Goal: Task Accomplishment & Management: Manage account settings

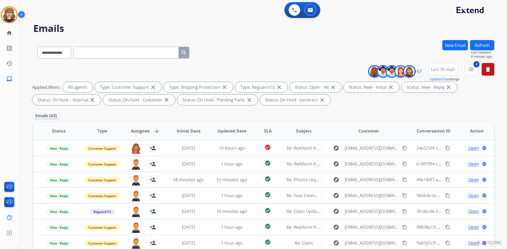
select select "**********"
click at [487, 71] on mat-icon "delete" at bounding box center [488, 69] width 6 height 6
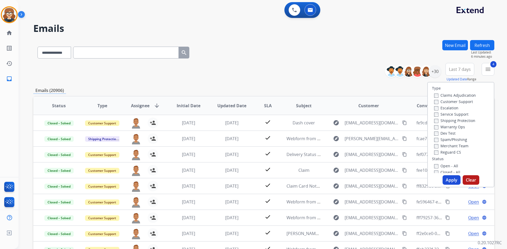
click at [445, 181] on button "Apply" at bounding box center [451, 180] width 18 height 10
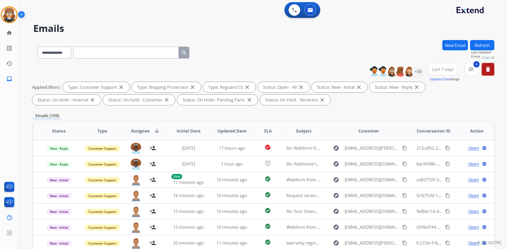
click at [433, 70] on span "Last 7 days" at bounding box center [443, 69] width 22 height 2
click at [439, 134] on div "Last 90 days" at bounding box center [440, 134] width 29 height 8
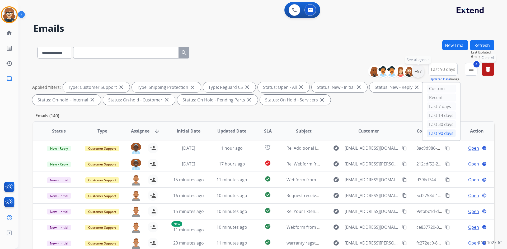
click at [415, 72] on div "+57" at bounding box center [417, 71] width 13 height 13
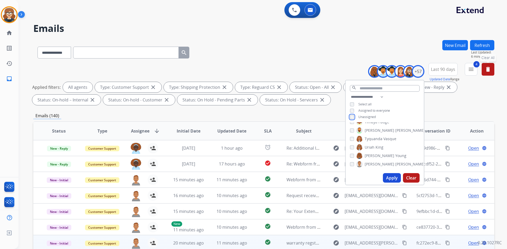
scroll to position [76, 0]
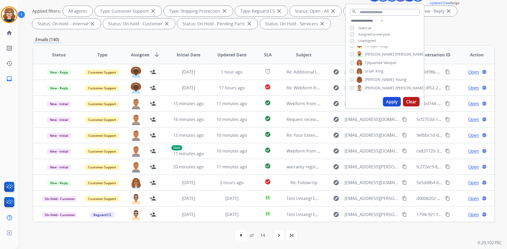
click at [390, 102] on button "Apply" at bounding box center [392, 102] width 18 height 10
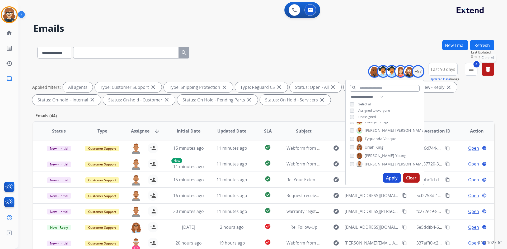
scroll to position [0, 0]
click at [390, 176] on button "Apply" at bounding box center [392, 178] width 18 height 10
click at [449, 106] on div "**********" at bounding box center [263, 85] width 461 height 44
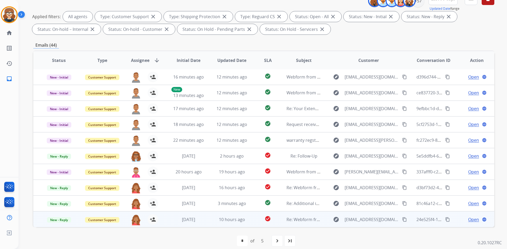
scroll to position [76, 0]
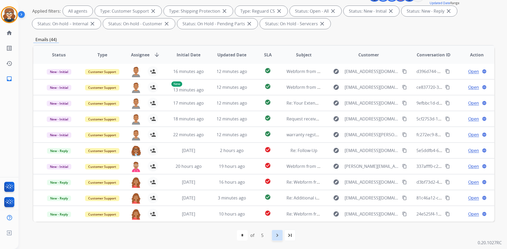
click at [273, 236] on div "navigate_next" at bounding box center [277, 236] width 12 height 12
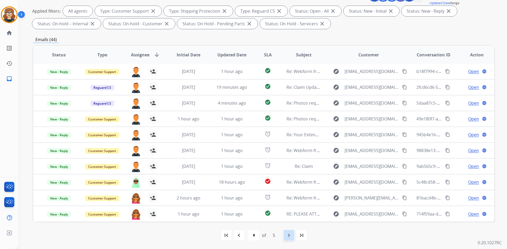
click at [291, 239] on mat-icon "navigate_next" at bounding box center [289, 235] width 6 height 6
select select "*"
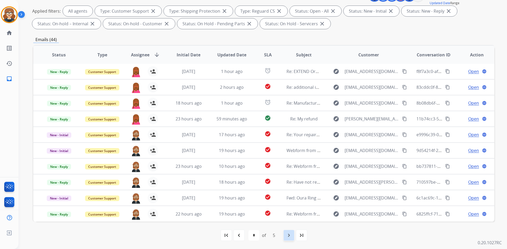
click at [288, 234] on mat-icon "navigate_next" at bounding box center [289, 235] width 6 height 6
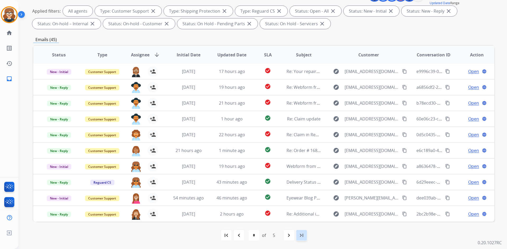
click at [303, 234] on mat-icon "last_page" at bounding box center [301, 235] width 6 height 6
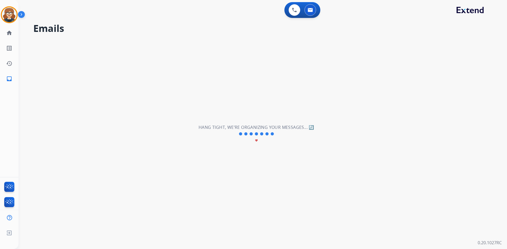
scroll to position [0, 0]
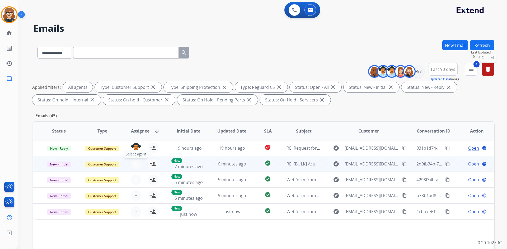
click at [135, 164] on span "+" at bounding box center [136, 164] width 2 height 6
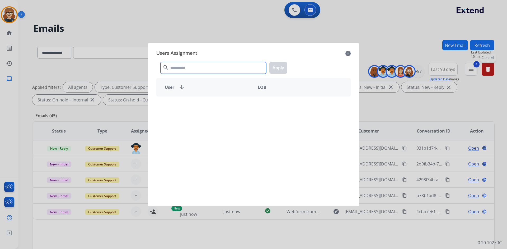
click at [207, 69] on input "text" at bounding box center [213, 68] width 106 height 12
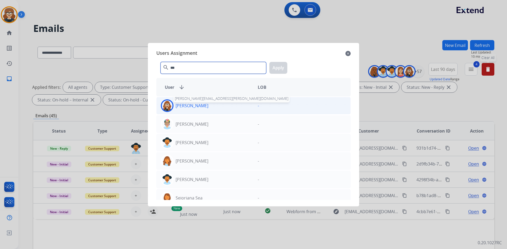
type input "***"
click at [190, 106] on p "[PERSON_NAME]" at bounding box center [191, 106] width 33 height 6
click at [277, 68] on button "Apply" at bounding box center [278, 68] width 18 height 12
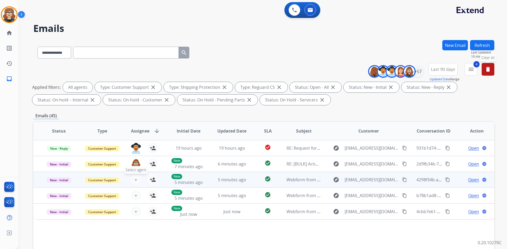
click at [135, 179] on span "+" at bounding box center [136, 180] width 2 height 6
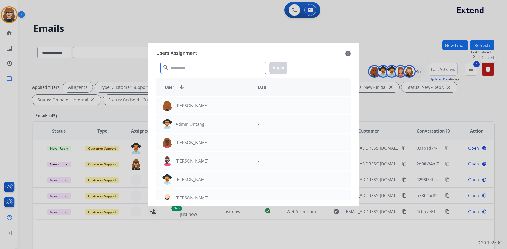
click at [205, 67] on input "text" at bounding box center [213, 68] width 106 height 12
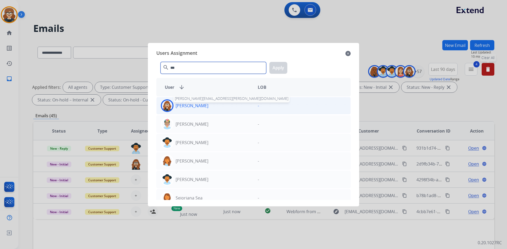
type input "***"
click at [200, 105] on p "[PERSON_NAME]" at bounding box center [191, 106] width 33 height 6
click at [276, 66] on button "Apply" at bounding box center [278, 68] width 18 height 12
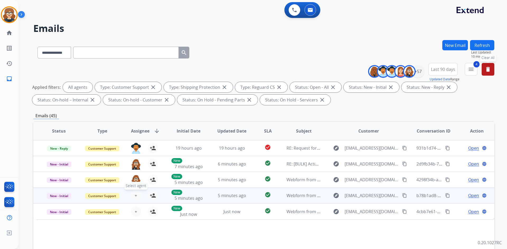
click at [135, 197] on span "+" at bounding box center [136, 196] width 2 height 6
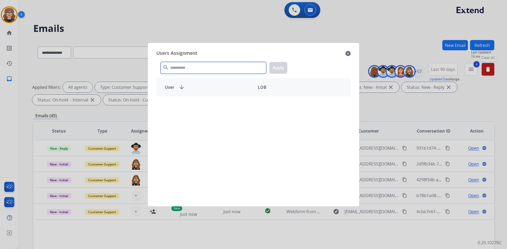
click at [202, 68] on input "text" at bounding box center [213, 68] width 106 height 12
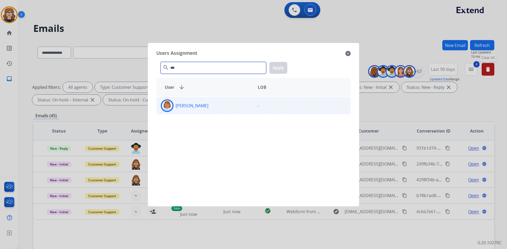
type input "***"
click at [198, 107] on p "[PERSON_NAME]" at bounding box center [191, 106] width 33 height 6
click at [273, 67] on button "Apply" at bounding box center [278, 68] width 18 height 12
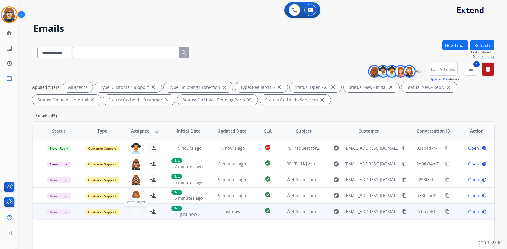
click at [137, 209] on button "+ Select agent" at bounding box center [136, 212] width 11 height 11
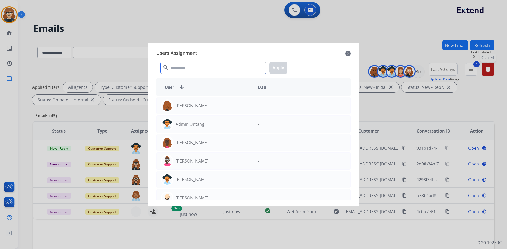
click at [198, 68] on input "text" at bounding box center [213, 68] width 106 height 12
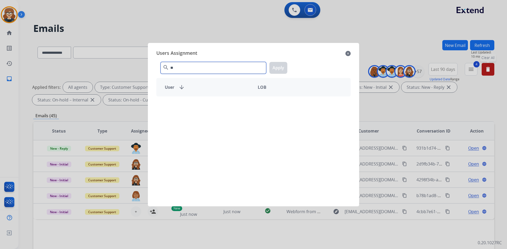
type input "*"
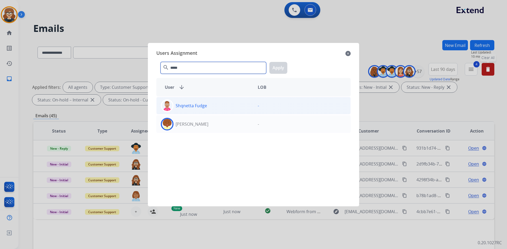
type input "*****"
click at [187, 105] on p "Shqnetta Fudge" at bounding box center [190, 106] width 31 height 6
click at [281, 65] on button "Apply" at bounding box center [278, 68] width 18 height 12
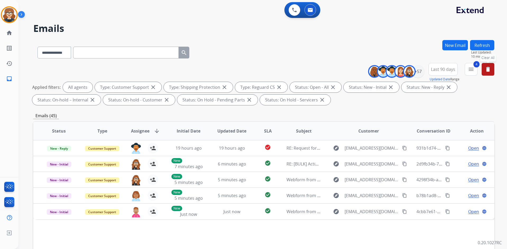
click at [141, 131] on span "Assignee" at bounding box center [140, 131] width 18 height 6
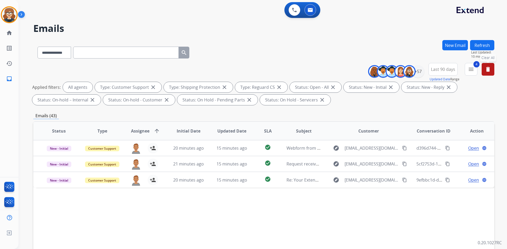
scroll to position [76, 0]
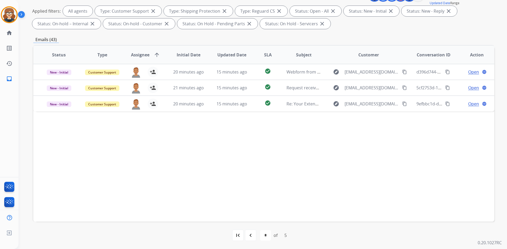
click at [241, 236] on div "first_page" at bounding box center [238, 236] width 12 height 12
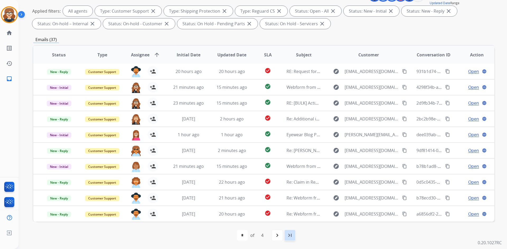
click at [291, 233] on mat-icon "last_page" at bounding box center [290, 235] width 6 height 6
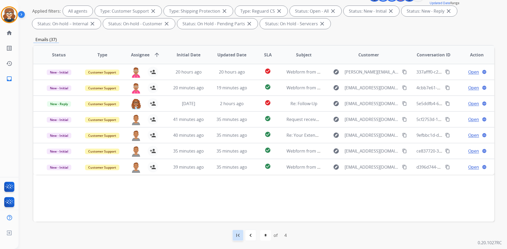
click at [235, 237] on mat-icon "first_page" at bounding box center [238, 235] width 6 height 6
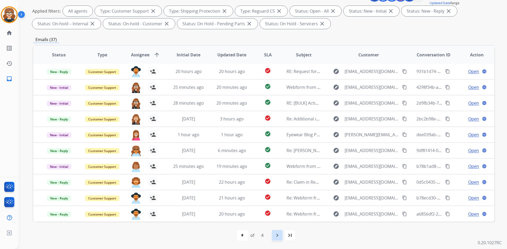
click at [279, 237] on mat-icon "navigate_next" at bounding box center [277, 235] width 6 height 6
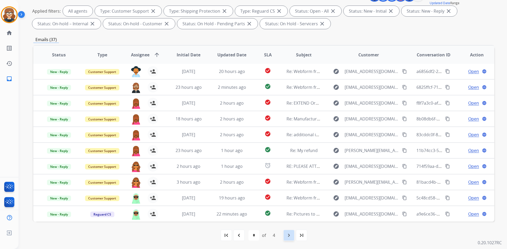
click at [285, 235] on div "navigate_next" at bounding box center [289, 236] width 12 height 12
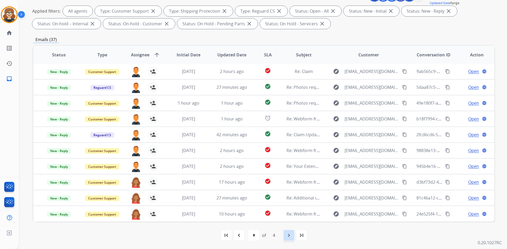
click at [290, 235] on mat-icon "navigate_next" at bounding box center [289, 235] width 6 height 6
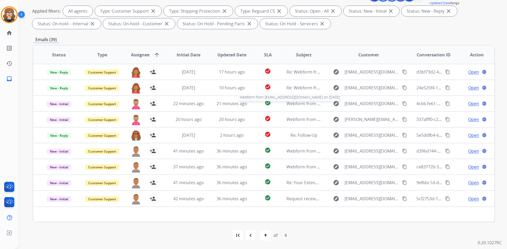
scroll to position [0, 0]
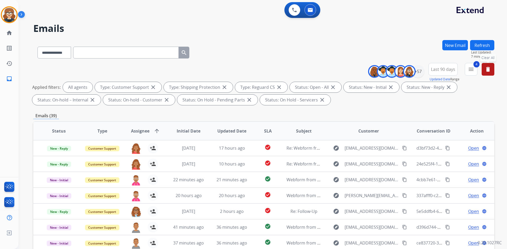
click at [486, 70] on mat-icon "delete" at bounding box center [488, 69] width 6 height 6
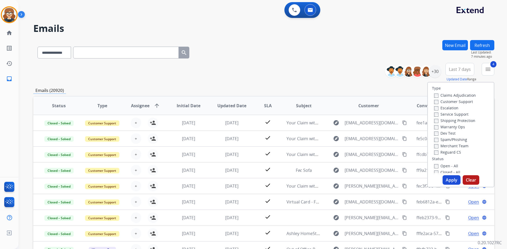
click at [445, 179] on button "Apply" at bounding box center [451, 180] width 18 height 10
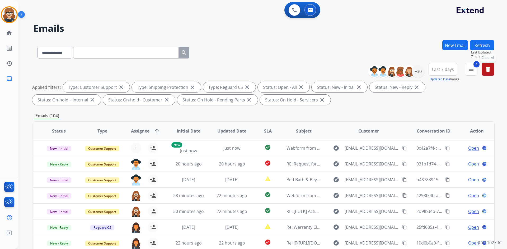
click at [444, 70] on span "Last 7 days" at bounding box center [443, 69] width 22 height 2
click at [441, 135] on div "Last 90 days" at bounding box center [440, 134] width 29 height 8
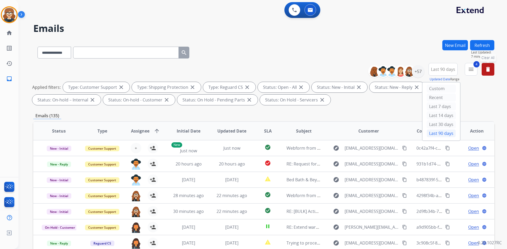
click at [410, 42] on div "**********" at bounding box center [263, 51] width 461 height 23
click at [418, 74] on div "+57" at bounding box center [417, 71] width 13 height 13
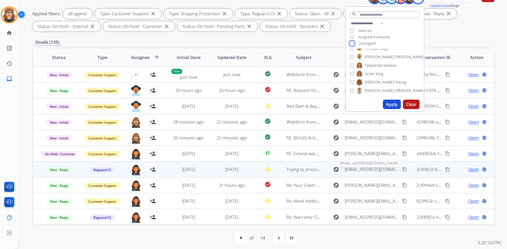
scroll to position [76, 0]
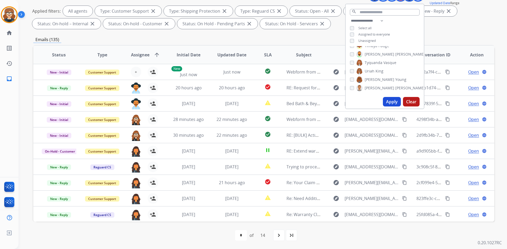
click at [391, 101] on button "Apply" at bounding box center [392, 102] width 18 height 10
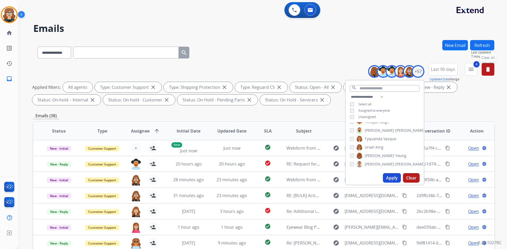
click at [311, 114] on div "Emails (38)" at bounding box center [263, 116] width 461 height 7
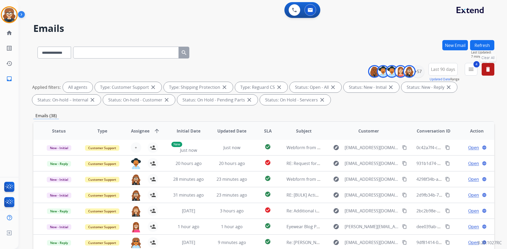
scroll to position [76, 0]
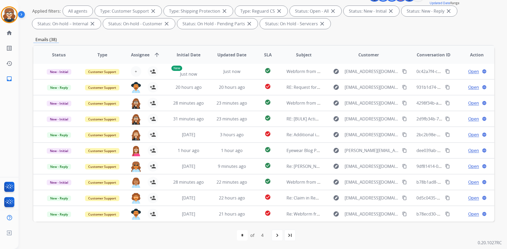
click at [141, 55] on span "Assignee" at bounding box center [140, 55] width 18 height 6
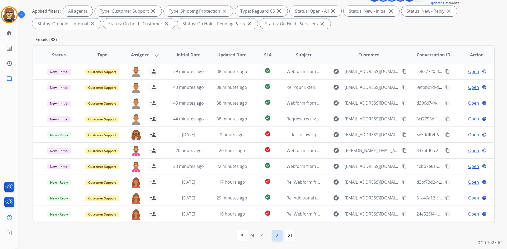
click at [277, 238] on mat-icon "navigate_next" at bounding box center [277, 235] width 6 height 6
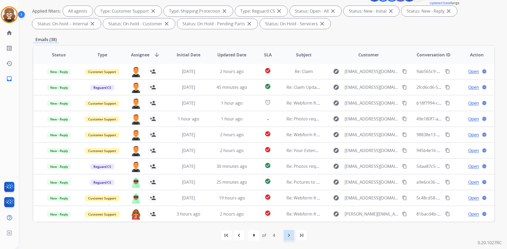
click at [287, 237] on mat-icon "navigate_next" at bounding box center [289, 235] width 6 height 6
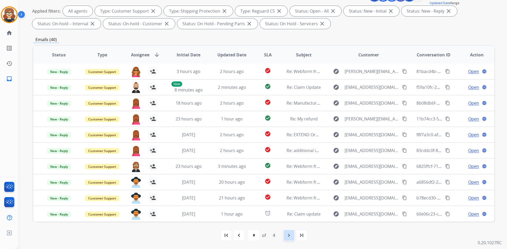
click at [286, 238] on mat-icon "navigate_next" at bounding box center [289, 235] width 6 height 6
select select "*"
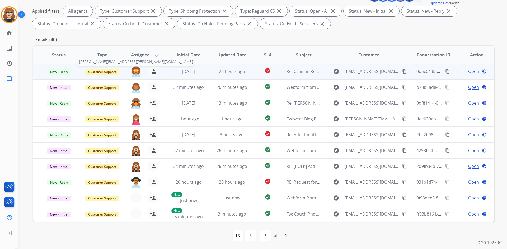
click at [133, 68] on img at bounding box center [136, 71] width 11 height 11
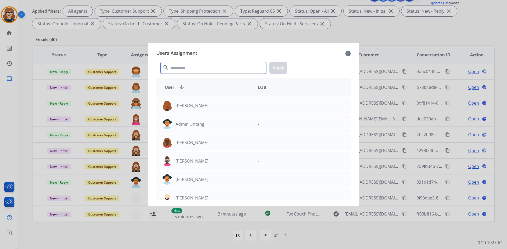
click at [179, 69] on input "text" at bounding box center [213, 68] width 106 height 12
click at [348, 51] on mat-icon "close" at bounding box center [347, 53] width 5 height 6
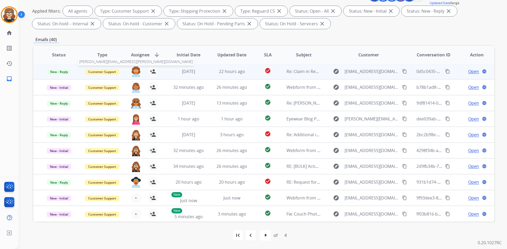
click at [135, 70] on img at bounding box center [136, 71] width 11 height 11
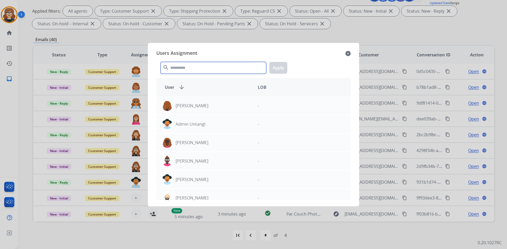
click at [209, 70] on input "text" at bounding box center [213, 68] width 106 height 12
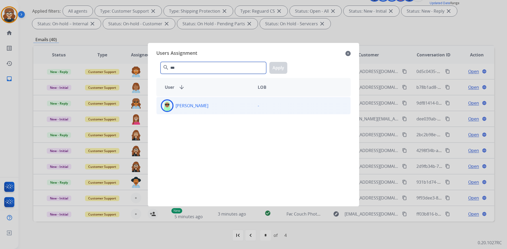
type input "***"
click at [203, 106] on div "[PERSON_NAME]" at bounding box center [204, 105] width 97 height 13
click at [277, 65] on button "Apply" at bounding box center [278, 68] width 18 height 12
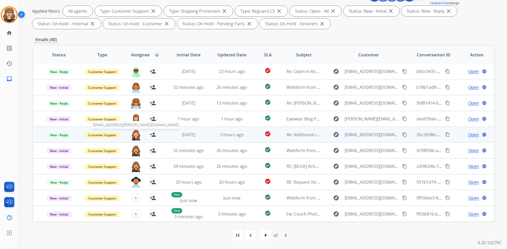
click at [134, 132] on img at bounding box center [136, 135] width 11 height 11
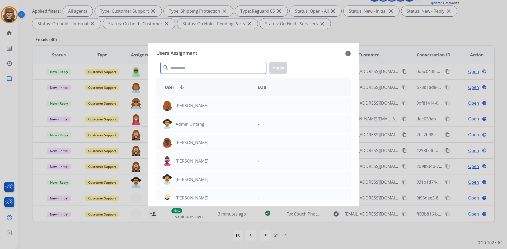
click at [204, 70] on input "text" at bounding box center [213, 68] width 106 height 12
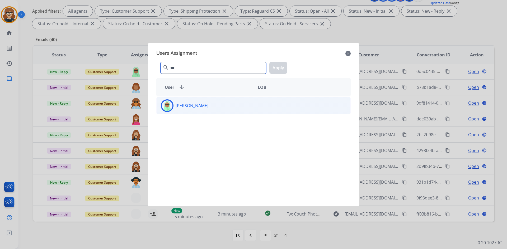
type input "***"
click at [196, 104] on p "[PERSON_NAME]" at bounding box center [191, 106] width 33 height 6
click at [279, 69] on button "Apply" at bounding box center [278, 68] width 18 height 12
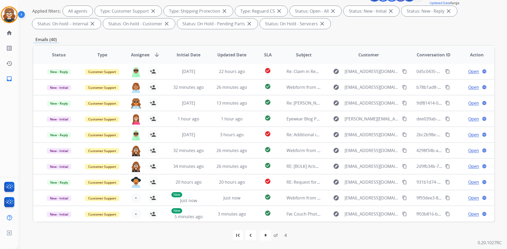
click at [139, 52] on span "Assignee" at bounding box center [140, 55] width 18 height 6
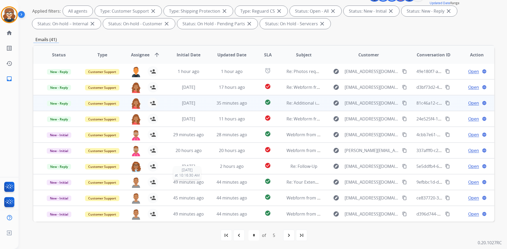
scroll to position [0, 0]
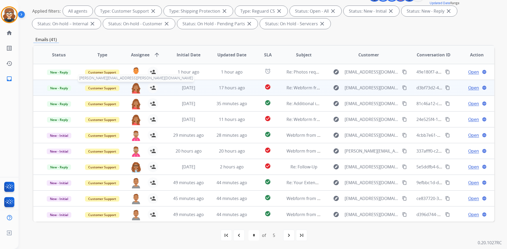
click at [134, 87] on img at bounding box center [136, 88] width 11 height 11
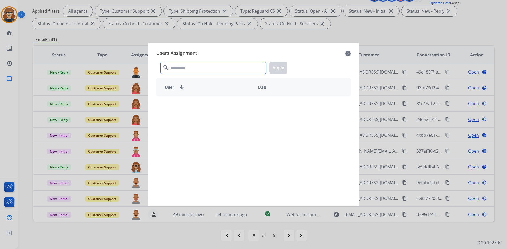
click at [196, 69] on input "text" at bounding box center [213, 68] width 106 height 12
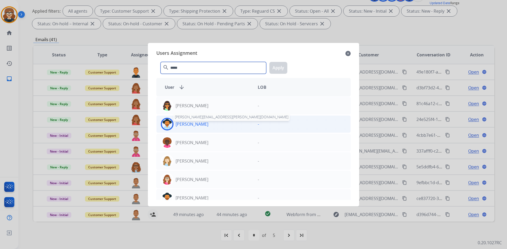
type input "*****"
click at [198, 126] on p "[PERSON_NAME]" at bounding box center [191, 124] width 33 height 6
click at [281, 68] on button "Apply" at bounding box center [278, 68] width 18 height 12
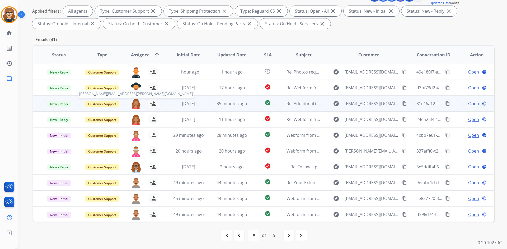
click at [132, 105] on img at bounding box center [136, 103] width 11 height 11
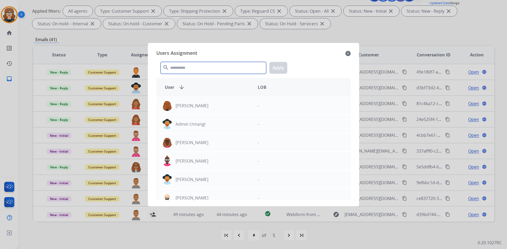
click at [186, 72] on input "text" at bounding box center [213, 68] width 106 height 12
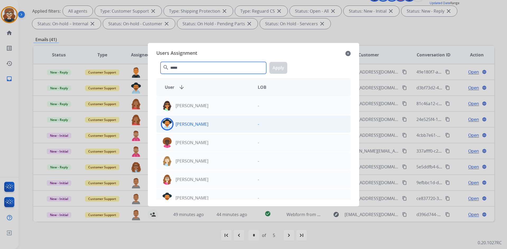
type input "*****"
click at [197, 126] on p "[PERSON_NAME]" at bounding box center [191, 124] width 33 height 6
click at [274, 66] on button "Apply" at bounding box center [278, 68] width 18 height 12
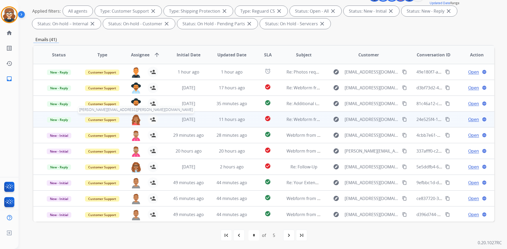
click at [135, 119] on img at bounding box center [136, 119] width 11 height 11
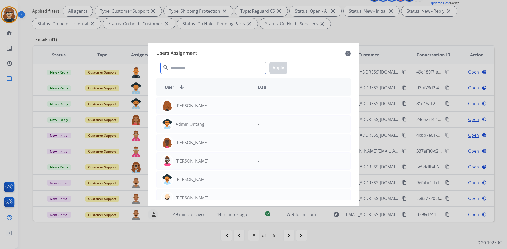
click at [199, 67] on input "text" at bounding box center [213, 68] width 106 height 12
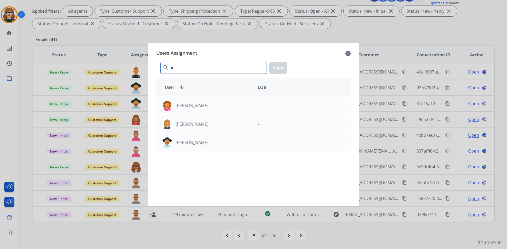
type input "*"
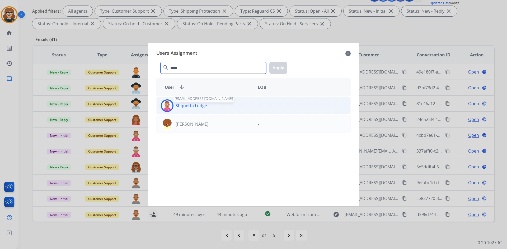
type input "*****"
click at [189, 108] on p "Shqnetta Fudge" at bounding box center [190, 106] width 31 height 6
click at [275, 68] on button "Apply" at bounding box center [278, 68] width 18 height 12
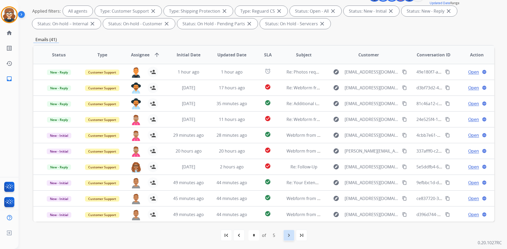
click at [288, 236] on mat-icon "navigate_next" at bounding box center [289, 235] width 6 height 6
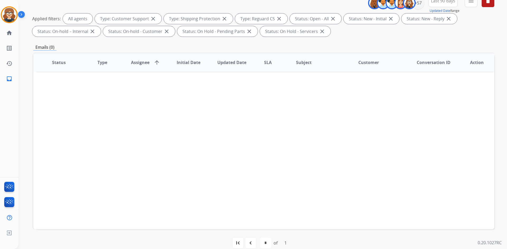
scroll to position [76, 0]
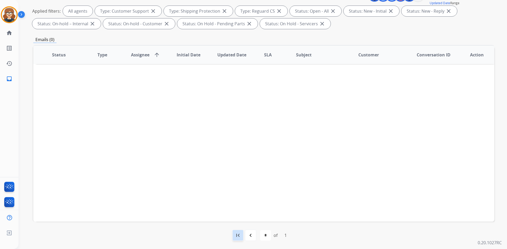
click at [238, 237] on mat-icon "first_page" at bounding box center [238, 235] width 6 height 6
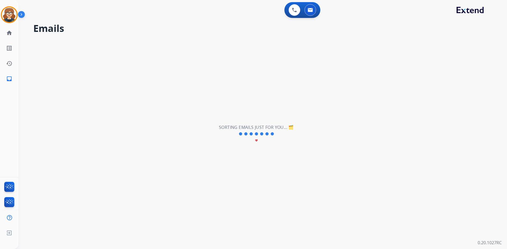
scroll to position [0, 0]
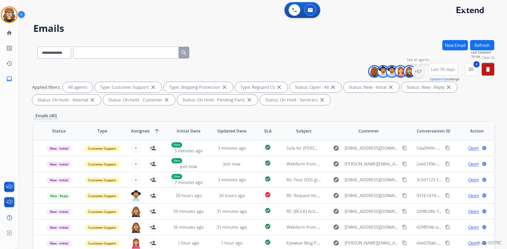
click at [419, 72] on div "+57" at bounding box center [417, 71] width 13 height 13
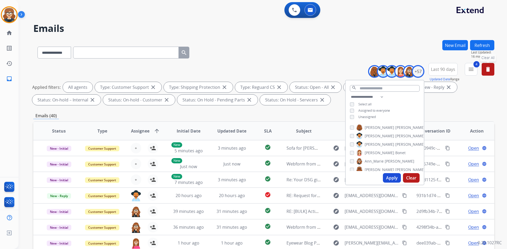
click at [449, 107] on div "**********" at bounding box center [263, 183] width 461 height 286
